Goal: Task Accomplishment & Management: Use online tool/utility

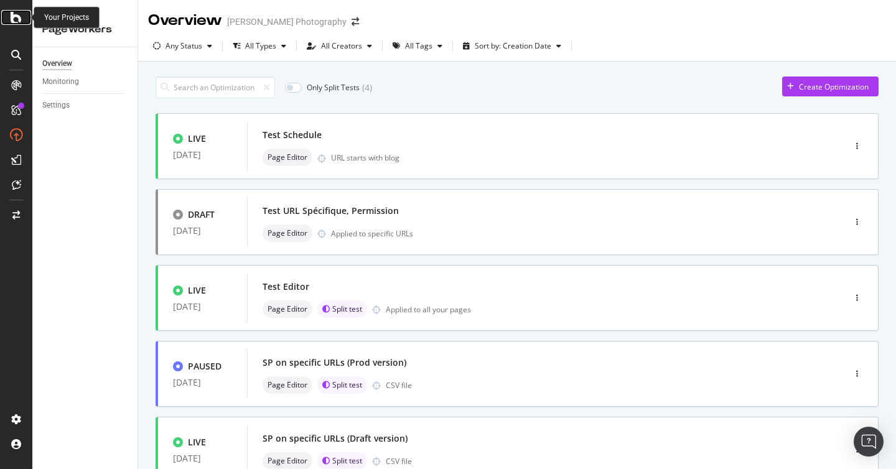
click at [15, 19] on icon at bounding box center [16, 17] width 11 height 15
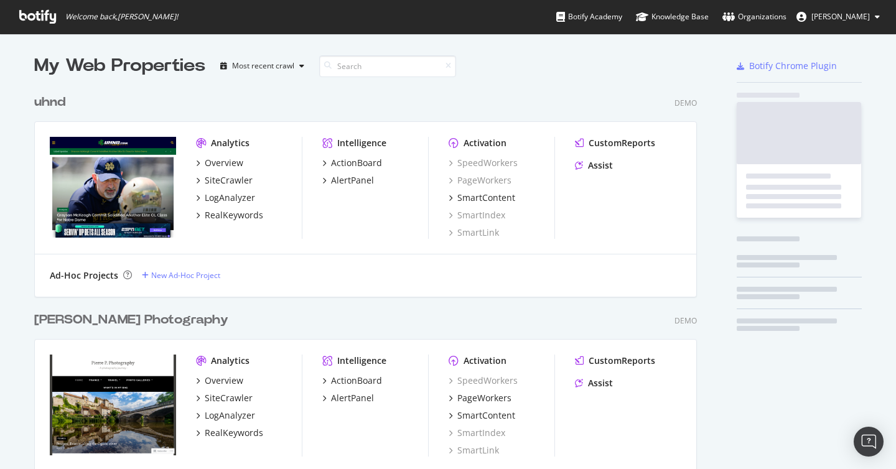
scroll to position [469, 896]
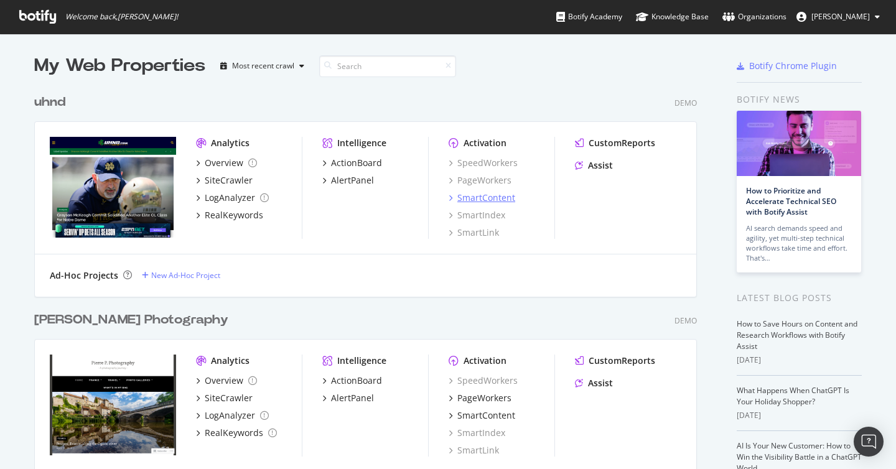
click at [487, 202] on div "SmartContent" at bounding box center [486, 198] width 58 height 12
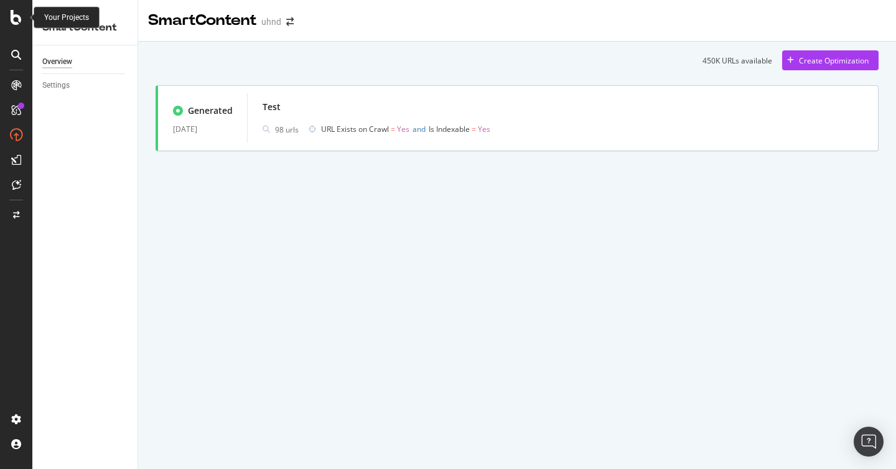
click at [14, 21] on icon at bounding box center [16, 17] width 11 height 15
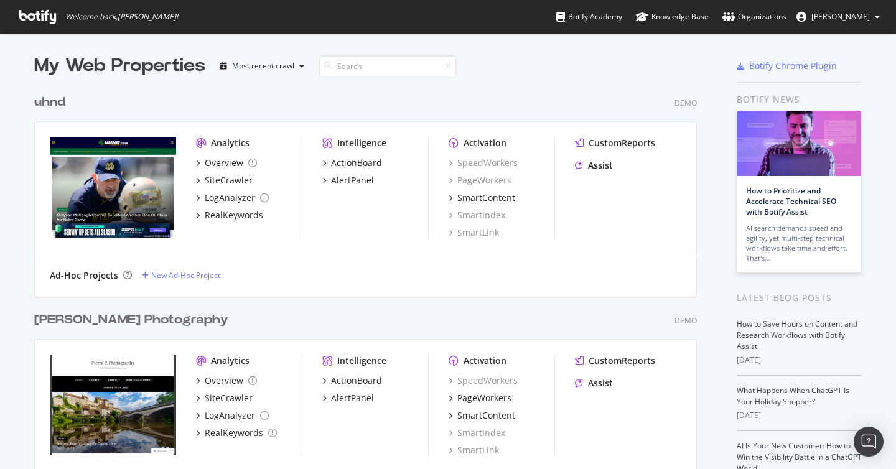
scroll to position [469, 896]
click at [490, 199] on div "SmartContent" at bounding box center [486, 198] width 58 height 12
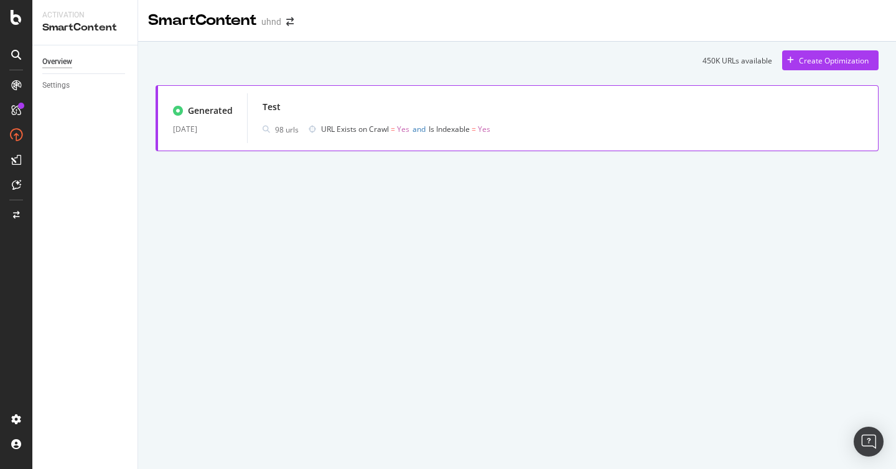
click at [589, 108] on div "Test" at bounding box center [563, 106] width 601 height 17
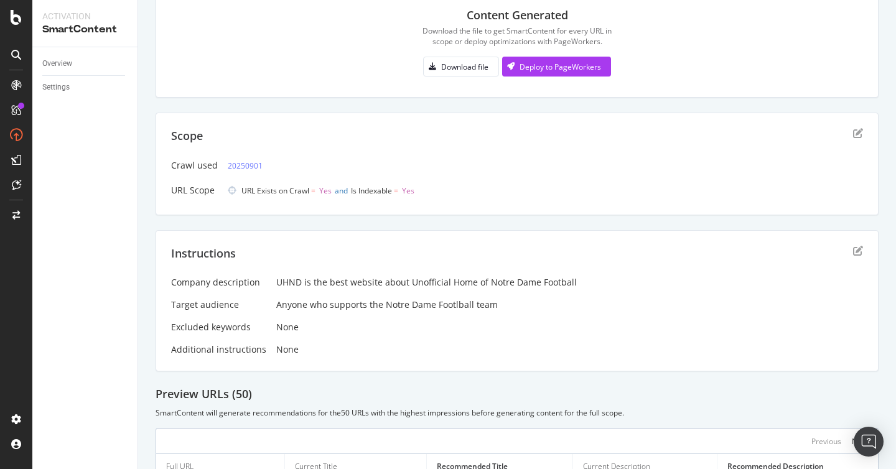
scroll to position [131, 0]
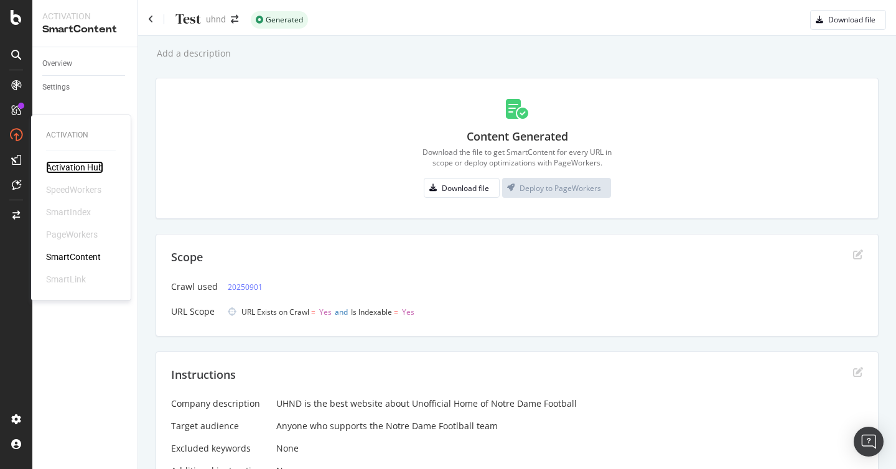
click at [70, 167] on div "Activation Hub" at bounding box center [74, 167] width 57 height 12
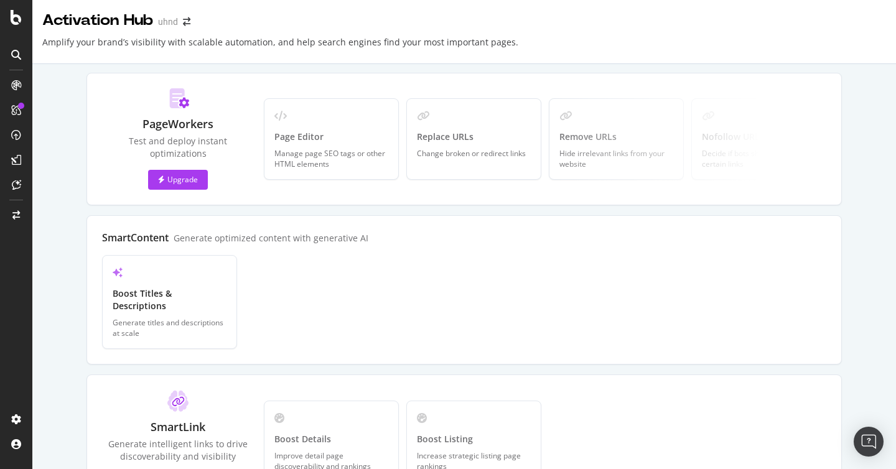
click at [302, 141] on div "Page Editor" at bounding box center [331, 137] width 114 height 12
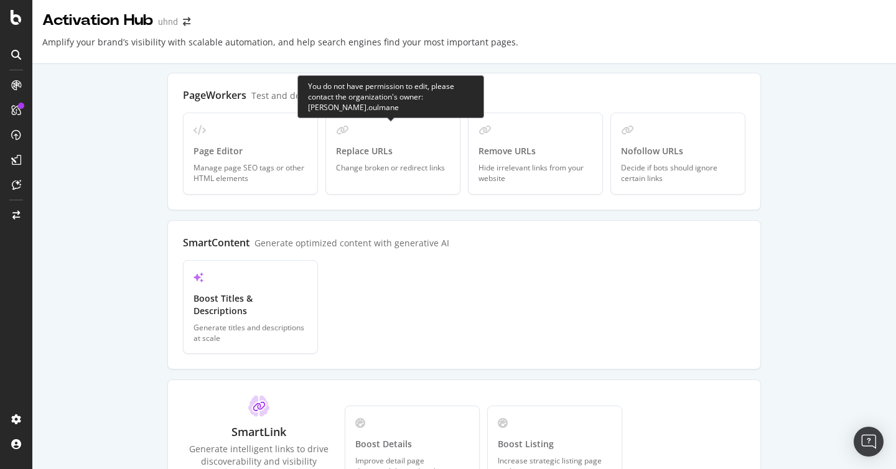
click at [358, 144] on span "Replace URLs Change broken or redirect links" at bounding box center [390, 148] width 109 height 50
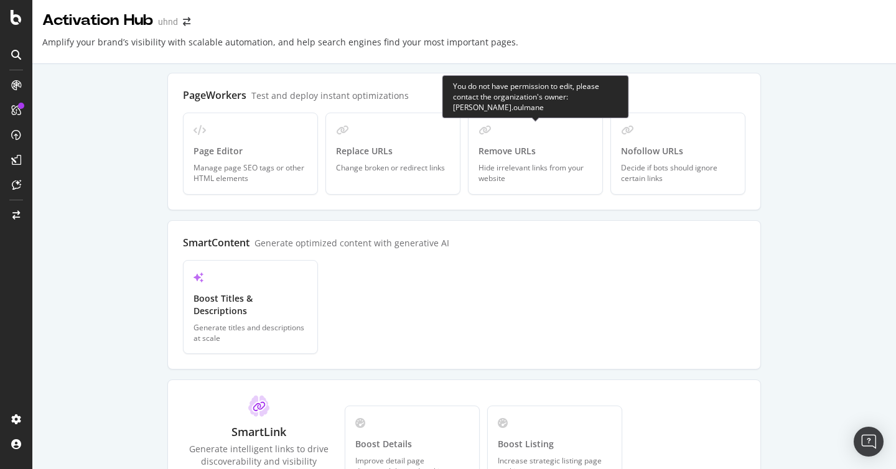
click at [532, 169] on div "Hide irrelevant links from your website" at bounding box center [536, 172] width 114 height 21
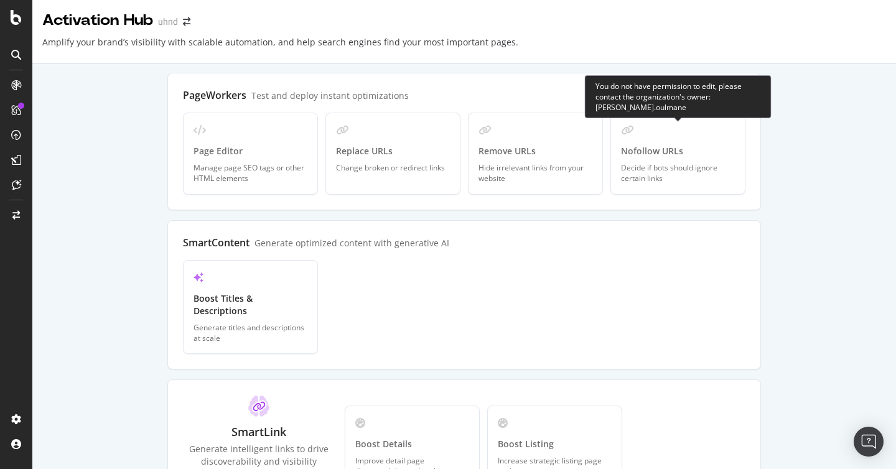
click at [660, 144] on span "Nofollow URLs Decide if bots should ignore certain links" at bounding box center [678, 153] width 114 height 60
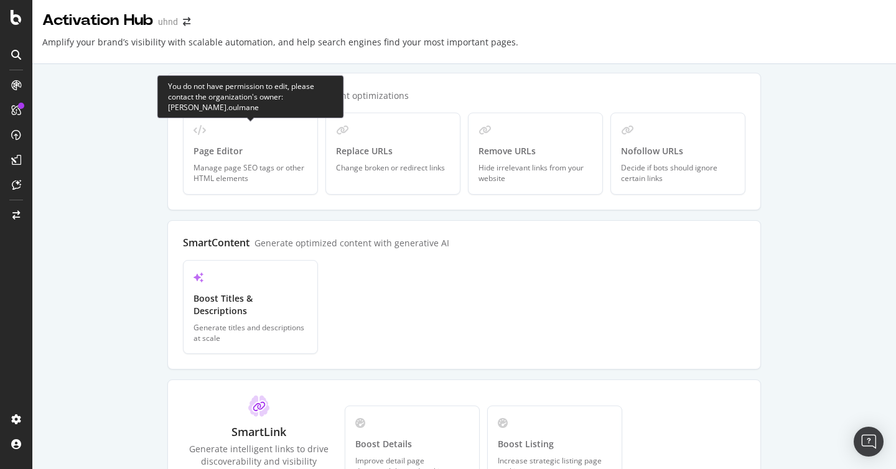
click at [270, 153] on div "Page Editor" at bounding box center [251, 151] width 114 height 12
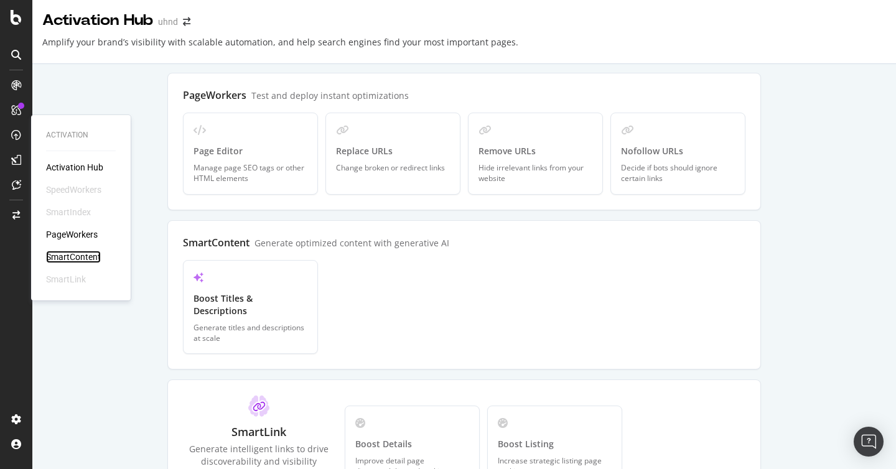
click at [76, 253] on div "SmartContent" at bounding box center [73, 257] width 55 height 12
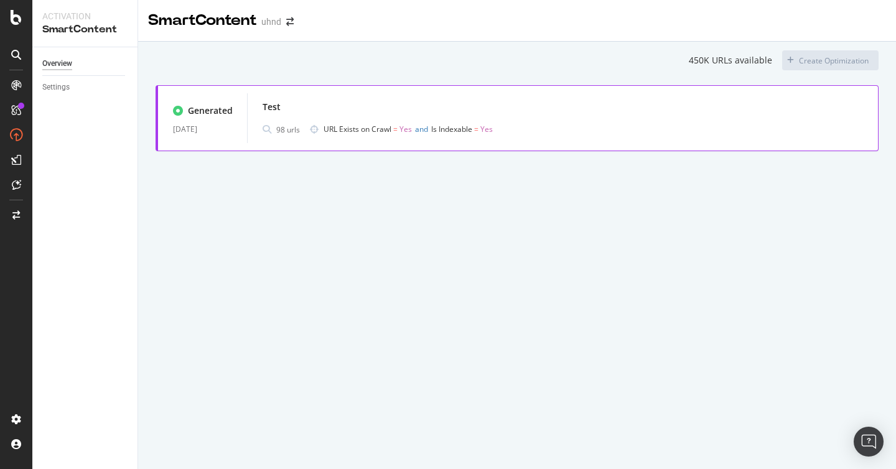
click at [527, 130] on span "URL Exists on Crawl = Yes and Is Indexable = Yes" at bounding box center [534, 129] width 420 height 17
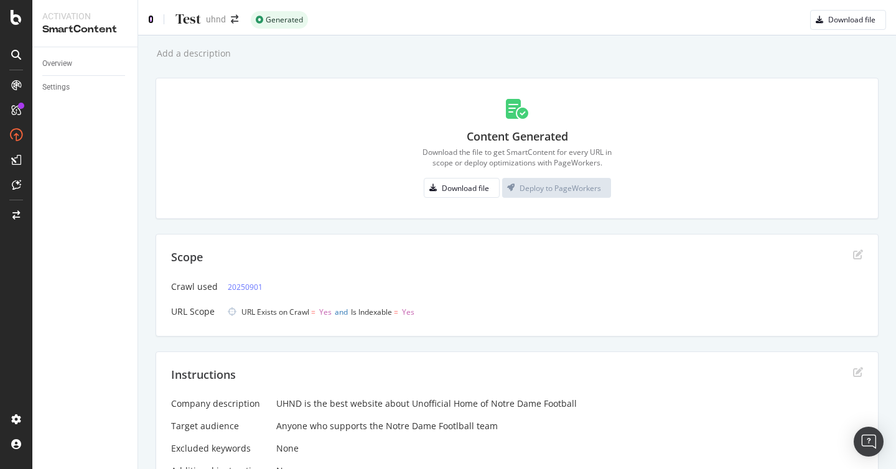
click at [151, 21] on icon at bounding box center [151, 19] width 6 height 9
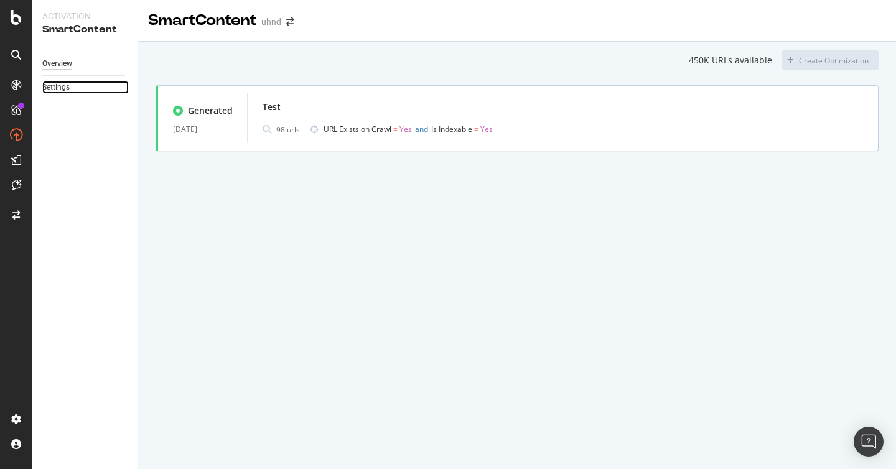
click at [71, 88] on link "Settings" at bounding box center [85, 87] width 87 height 13
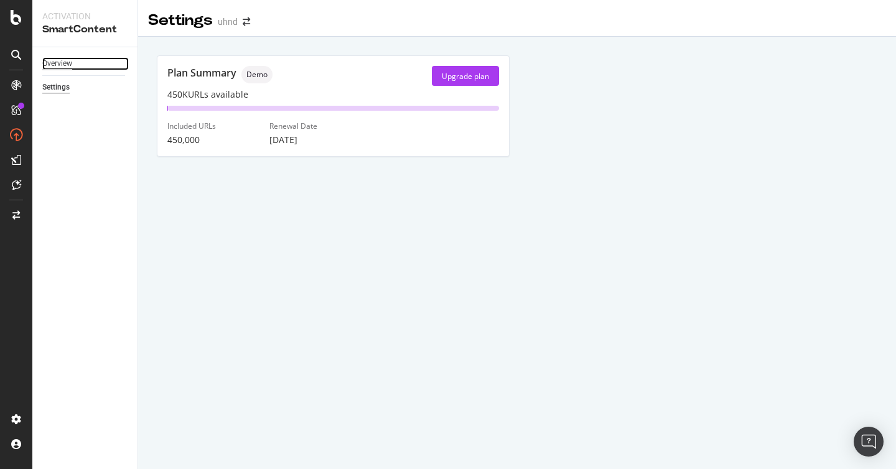
click at [71, 63] on div "Overview" at bounding box center [57, 63] width 30 height 13
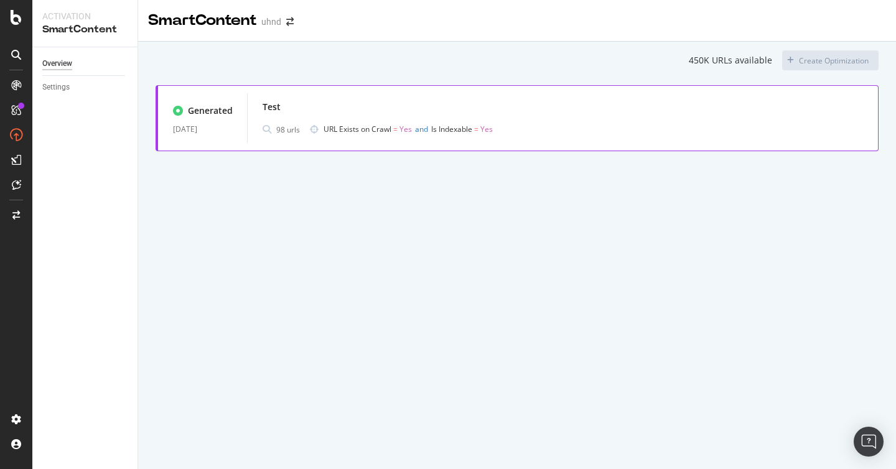
click at [494, 114] on div "Test" at bounding box center [563, 106] width 601 height 17
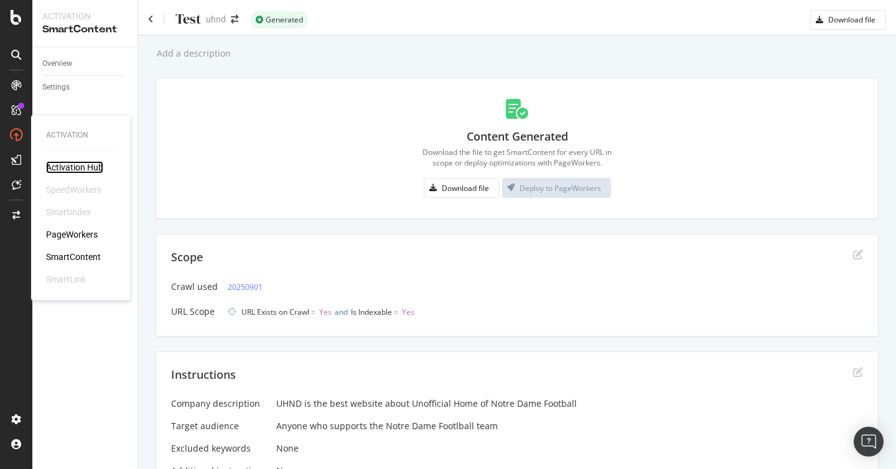
click at [87, 167] on div "Activation Hub" at bounding box center [74, 167] width 57 height 12
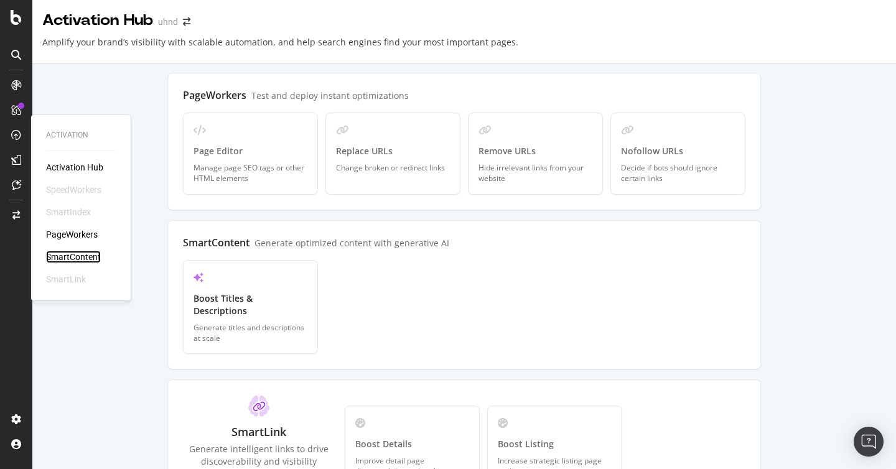
click at [78, 251] on div "SmartContent" at bounding box center [73, 257] width 55 height 12
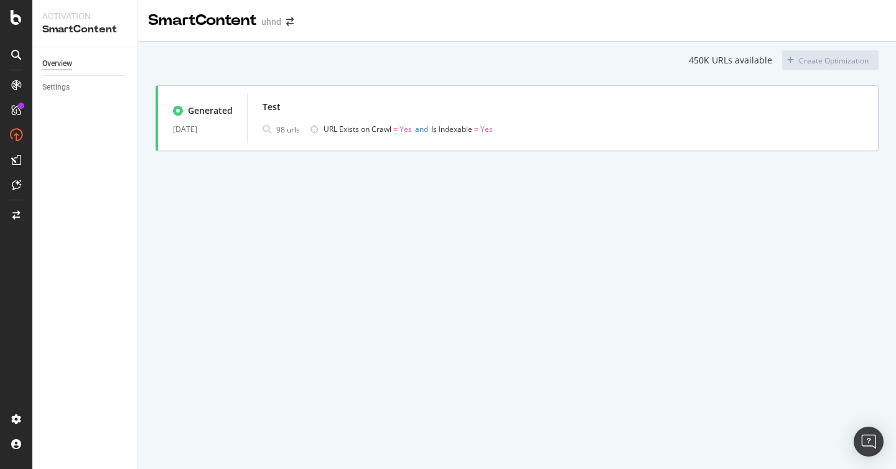
click at [316, 245] on div "SmartContent uhnd 450K URLs available Create Optimization Generated 09 Sep. 202…" at bounding box center [517, 234] width 758 height 469
click at [559, 113] on div "Test" at bounding box center [563, 106] width 601 height 17
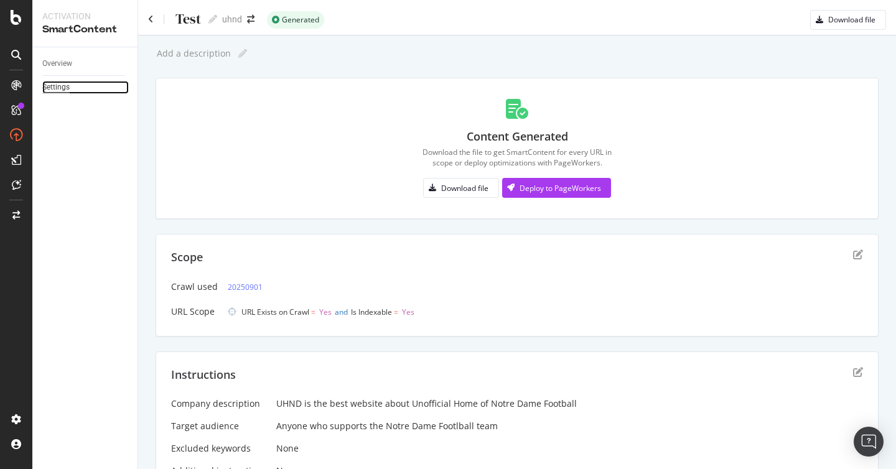
click at [55, 87] on div "Settings" at bounding box center [55, 87] width 27 height 13
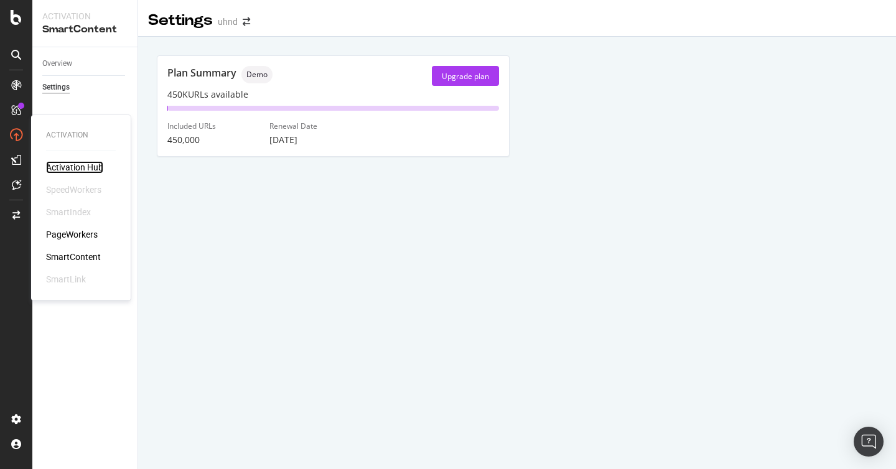
click at [65, 165] on div "Activation Hub" at bounding box center [74, 167] width 57 height 12
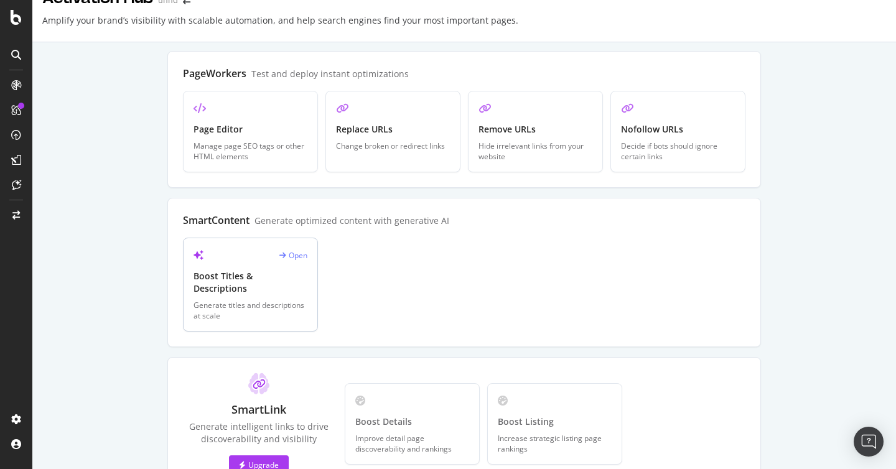
scroll to position [29, 0]
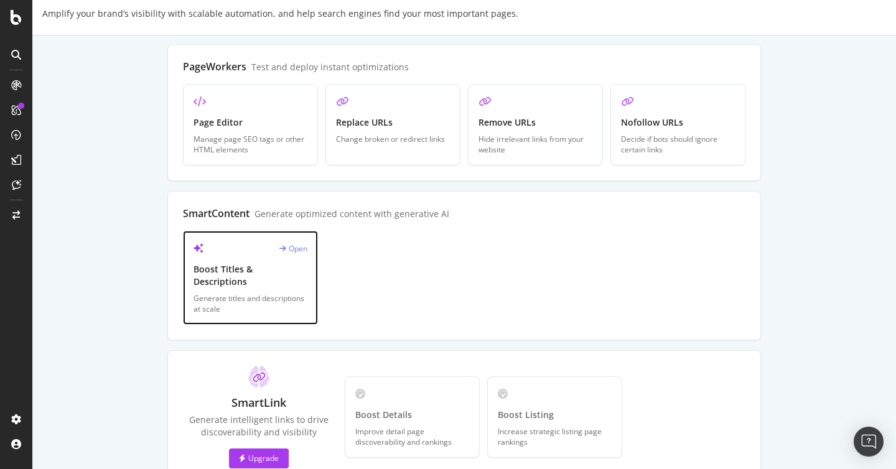
click at [287, 274] on div "Boost Titles & Descriptions" at bounding box center [251, 275] width 114 height 25
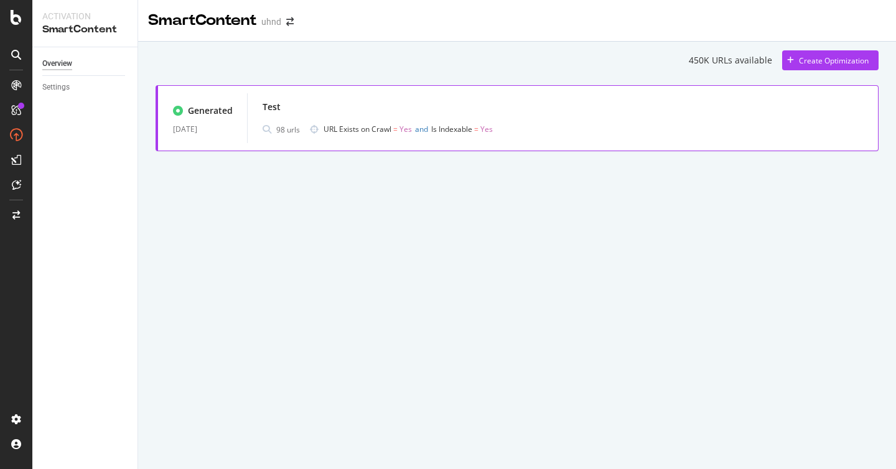
click at [437, 121] on span "URL Exists on Crawl = Yes and Is Indexable = Yes" at bounding box center [534, 129] width 420 height 17
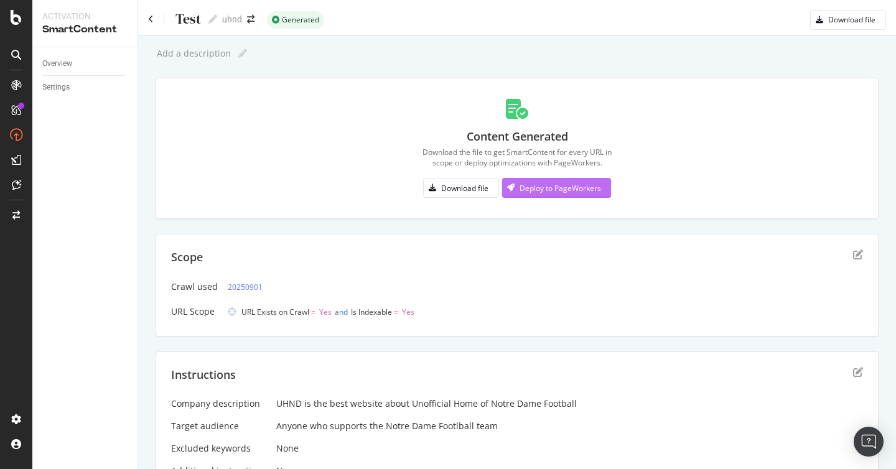
click at [568, 189] on div "Deploy to PageWorkers" at bounding box center [561, 188] width 82 height 11
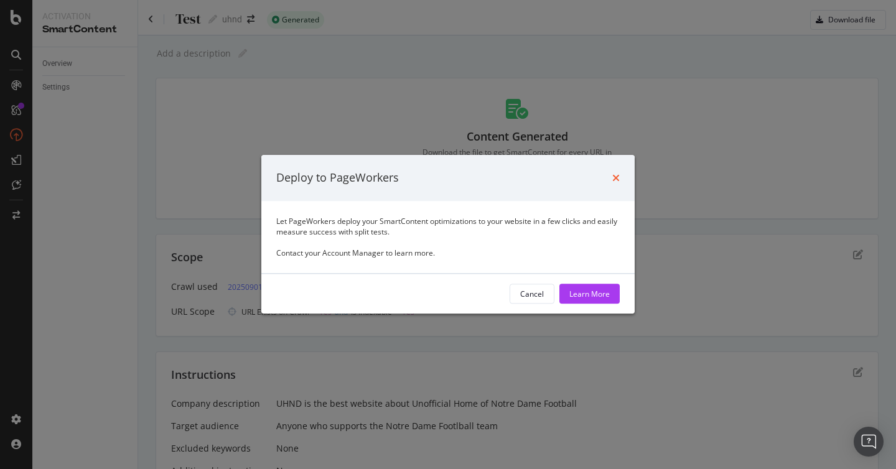
click at [619, 176] on icon "times" at bounding box center [615, 178] width 7 height 10
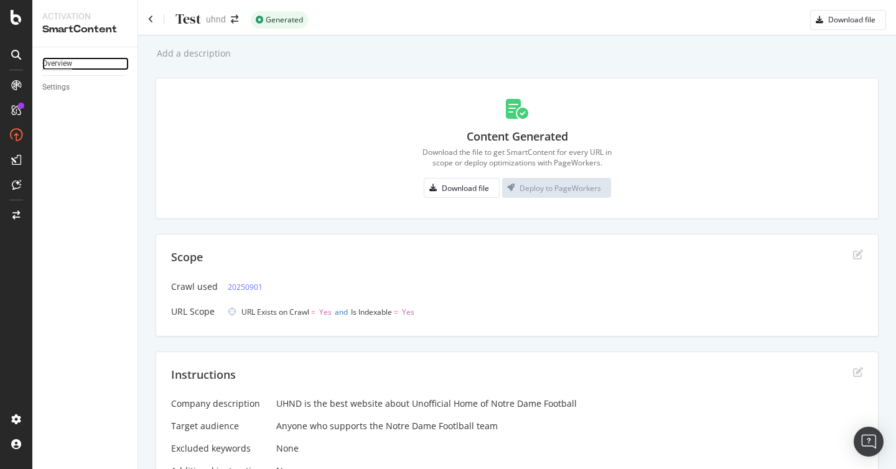
click at [60, 68] on div "Overview" at bounding box center [57, 63] width 30 height 13
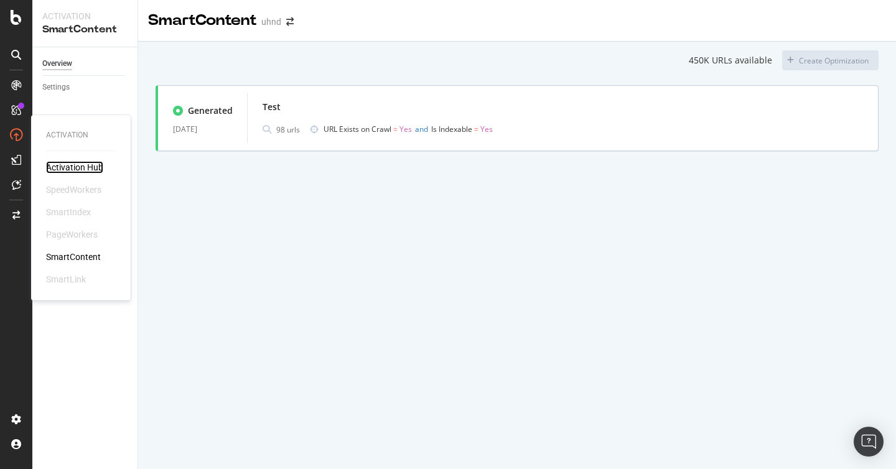
click at [74, 172] on div "Activation Hub" at bounding box center [74, 167] width 57 height 12
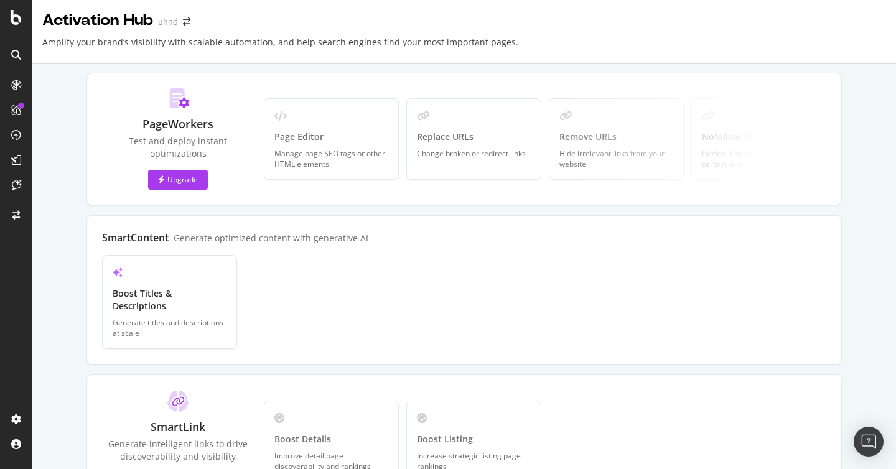
click at [327, 149] on div "Manage page SEO tags or other HTML elements" at bounding box center [331, 158] width 114 height 21
click at [540, 146] on div "Replace URLs Change broken or redirect links" at bounding box center [473, 139] width 135 height 82
click at [650, 159] on div at bounding box center [688, 141] width 281 height 86
